Goal: Information Seeking & Learning: Learn about a topic

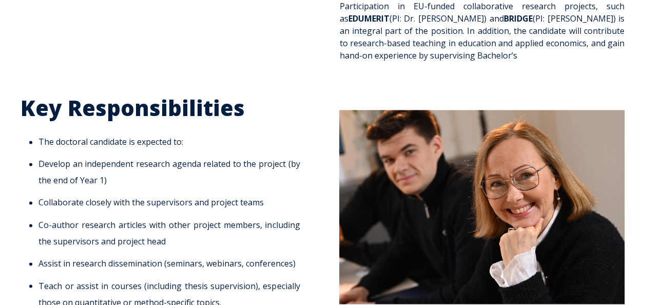
scroll to position [686, 0]
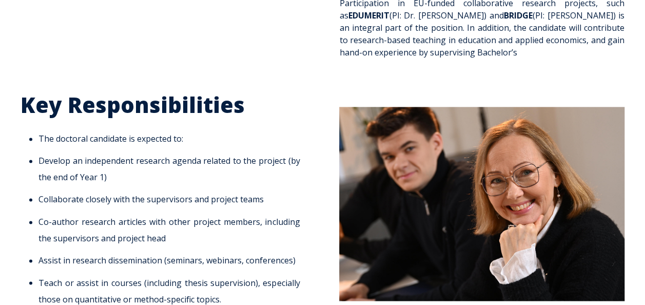
click at [244, 215] on li "Co-author research articles with other project members, including the superviso…" at bounding box center [168, 230] width 261 height 33
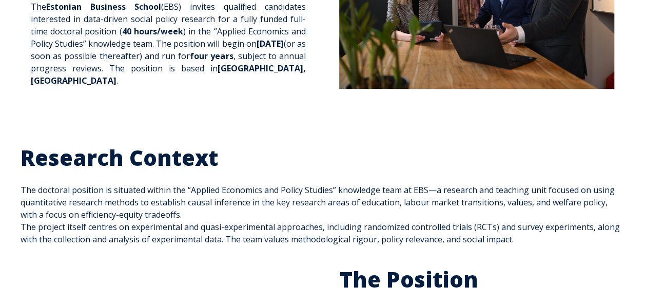
scroll to position [208, 0]
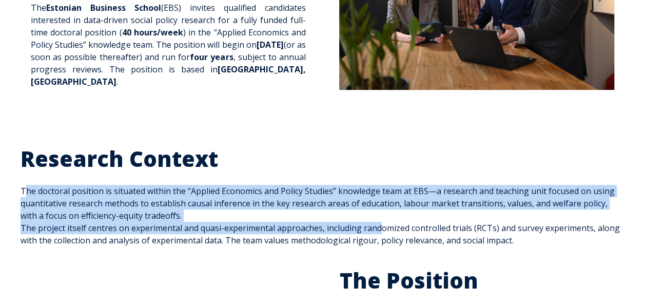
drag, startPoint x: 21, startPoint y: 179, endPoint x: 380, endPoint y: 220, distance: 361.7
click at [380, 220] on span "Research Context The doctoral position is situated within the “Applied Economic…" at bounding box center [323, 195] width 604 height 101
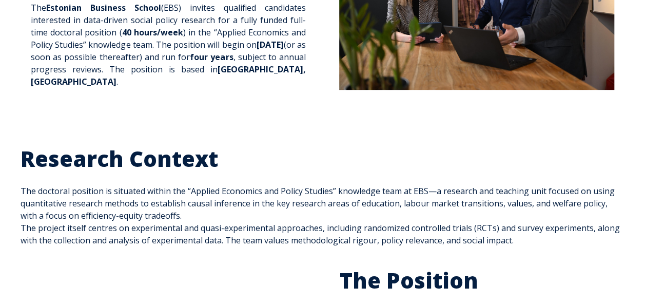
drag, startPoint x: 380, startPoint y: 220, endPoint x: 370, endPoint y: 235, distance: 18.1
click at [370, 235] on div "Research Context The doctoral position is situated within the “Applied Economic…" at bounding box center [322, 196] width 645 height 122
drag, startPoint x: 20, startPoint y: 178, endPoint x: 26, endPoint y: 179, distance: 6.2
click at [26, 179] on div "Research Context The doctoral position is situated within the “Applied Economic…" at bounding box center [322, 195] width 625 height 101
click at [26, 179] on span "Research Context The doctoral position is situated within the “Applied Economic…" at bounding box center [323, 195] width 604 height 101
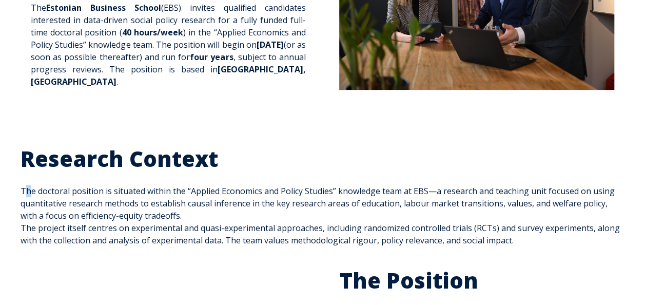
click at [22, 179] on span "Research Context The doctoral position is situated within the “Applied Economic…" at bounding box center [323, 195] width 604 height 101
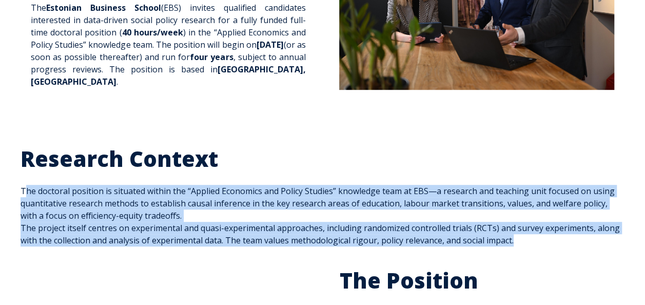
drag, startPoint x: 22, startPoint y: 179, endPoint x: 553, endPoint y: 226, distance: 533.9
click at [553, 226] on div "Research Context The doctoral position is situated within the “Applied Economic…" at bounding box center [323, 195] width 604 height 101
copy span "The doctoral position is situated within the “Applied Economics and Policy Stud…"
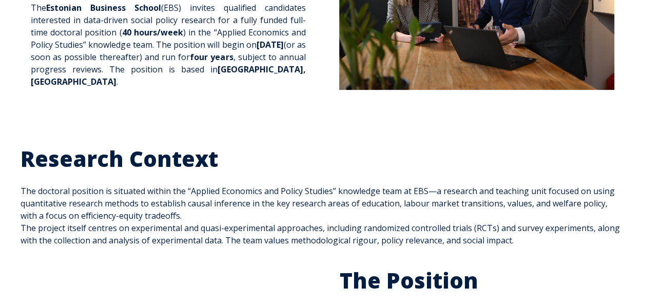
click at [374, 145] on h2 "Research Context" at bounding box center [323, 158] width 604 height 27
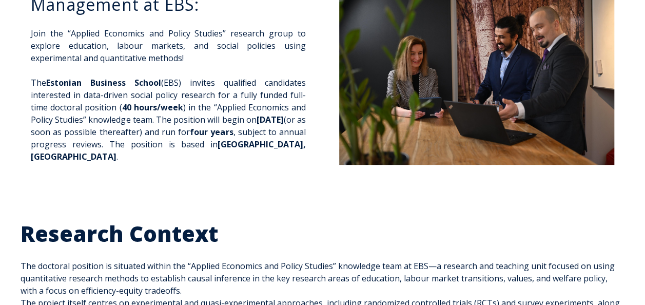
scroll to position [71, 0]
